Goal: Information Seeking & Learning: Learn about a topic

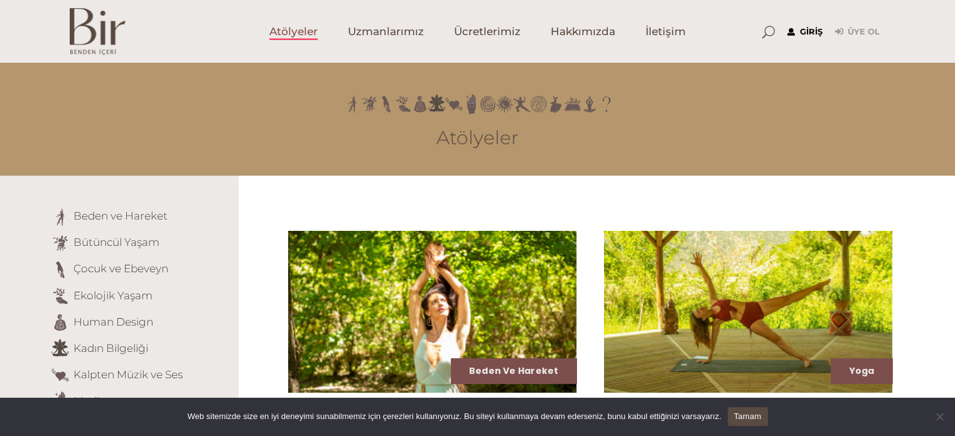
click at [806, 30] on link "Giriş" at bounding box center [804, 31] width 35 height 15
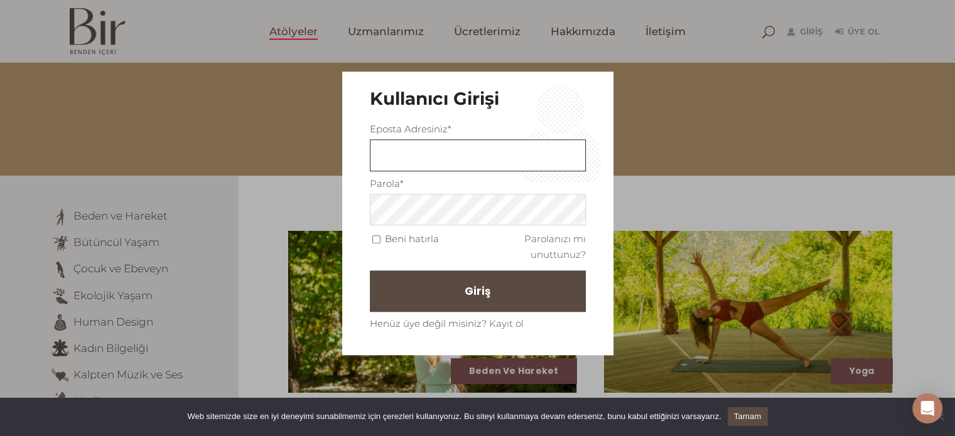
click at [487, 168] on input "text" at bounding box center [478, 155] width 216 height 32
type input "erincer@gmail.com"
click at [470, 296] on span "Giriş" at bounding box center [483, 291] width 26 height 21
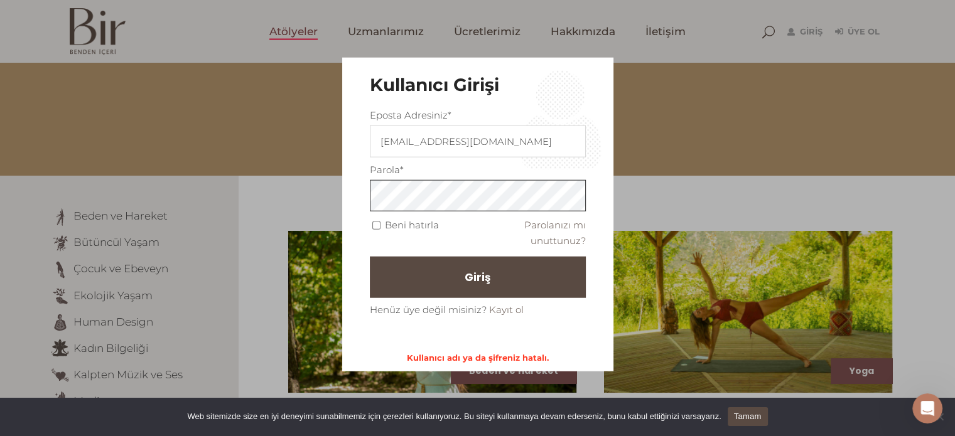
click at [370, 257] on button "Giriş" at bounding box center [478, 277] width 216 height 41
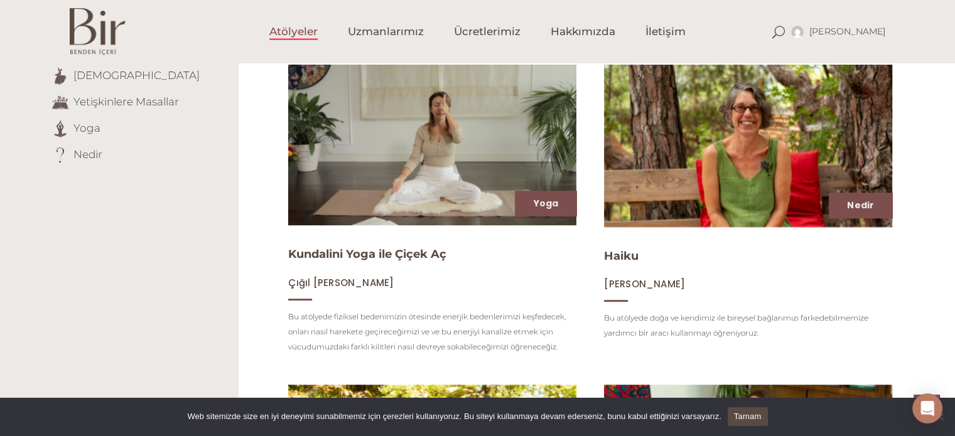
scroll to position [472, 0]
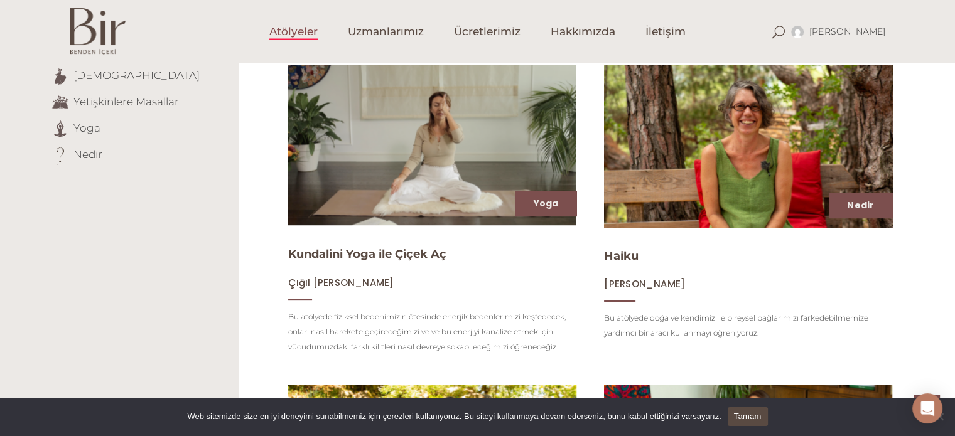
click at [647, 288] on span "[PERSON_NAME]" at bounding box center [644, 284] width 81 height 13
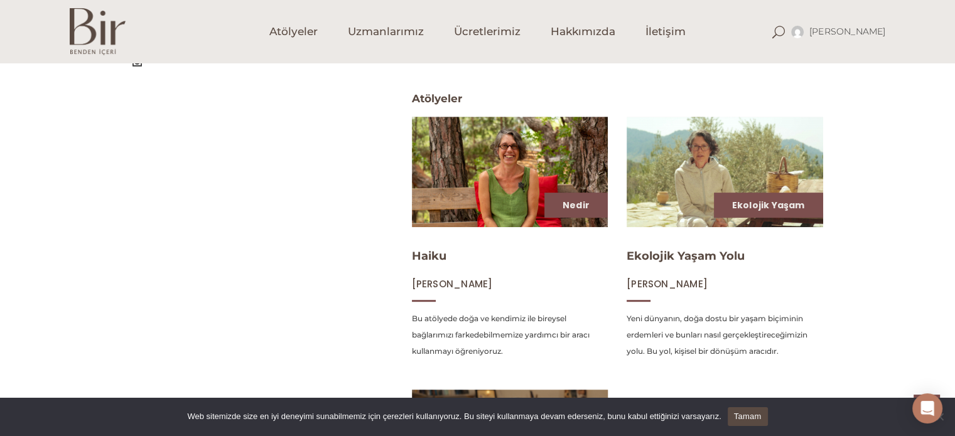
scroll to position [489, 0]
click at [673, 170] on img at bounding box center [725, 173] width 202 height 114
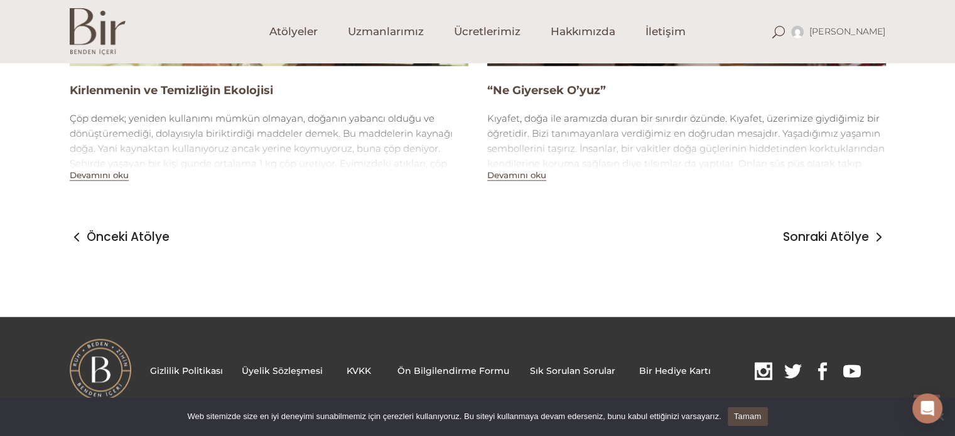
scroll to position [1422, 0]
